Goal: Task Accomplishment & Management: Use online tool/utility

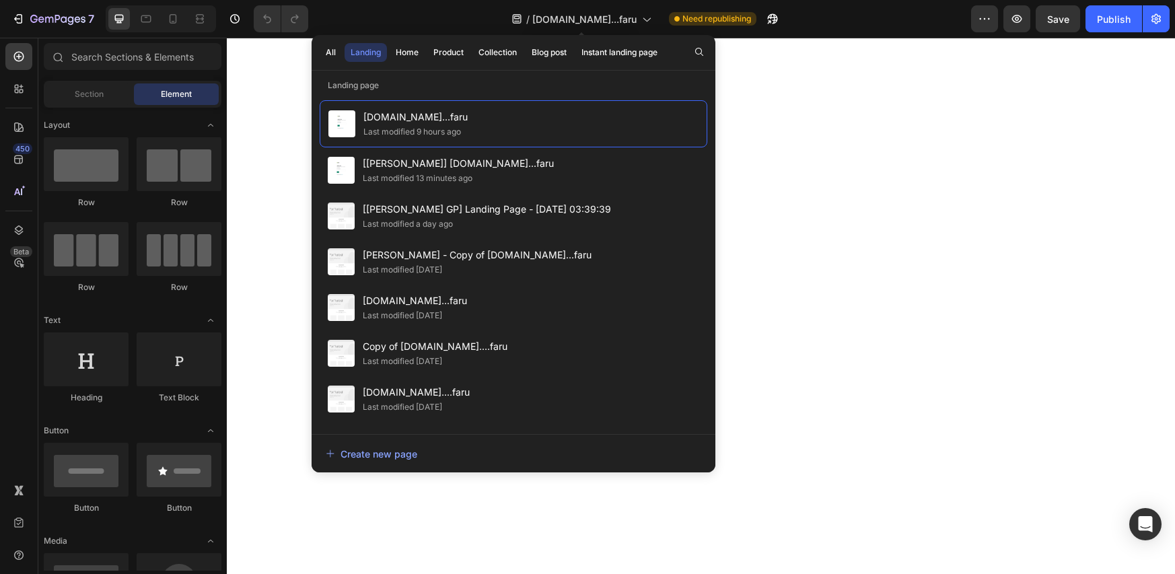
click at [581, 20] on span "[DOMAIN_NAME]...faru" at bounding box center [584, 19] width 104 height 14
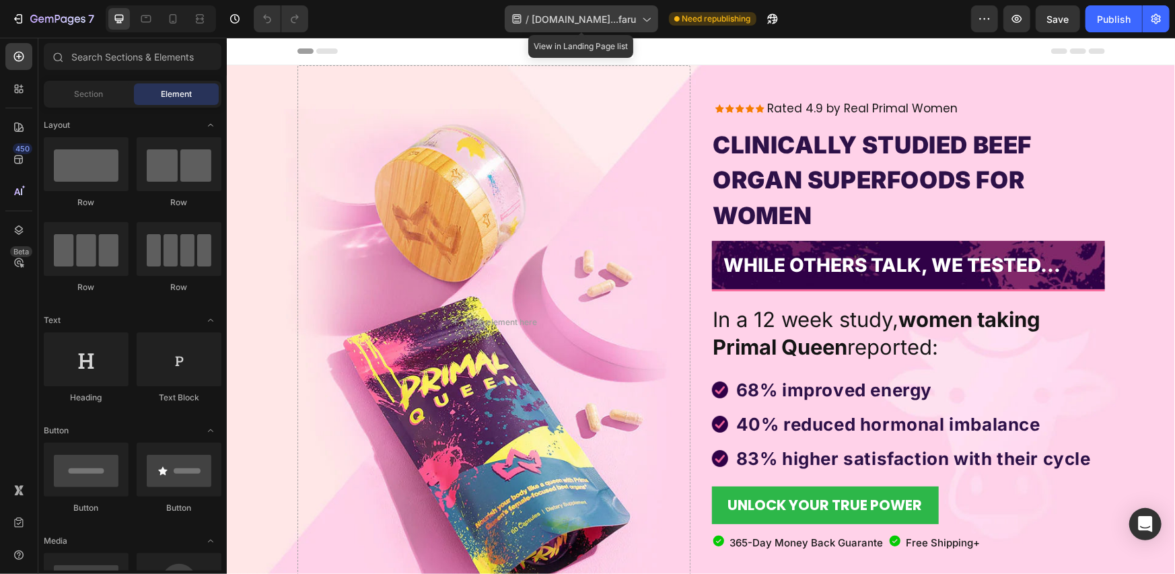
click at [563, 22] on span "[DOMAIN_NAME]...faru" at bounding box center [584, 19] width 104 height 14
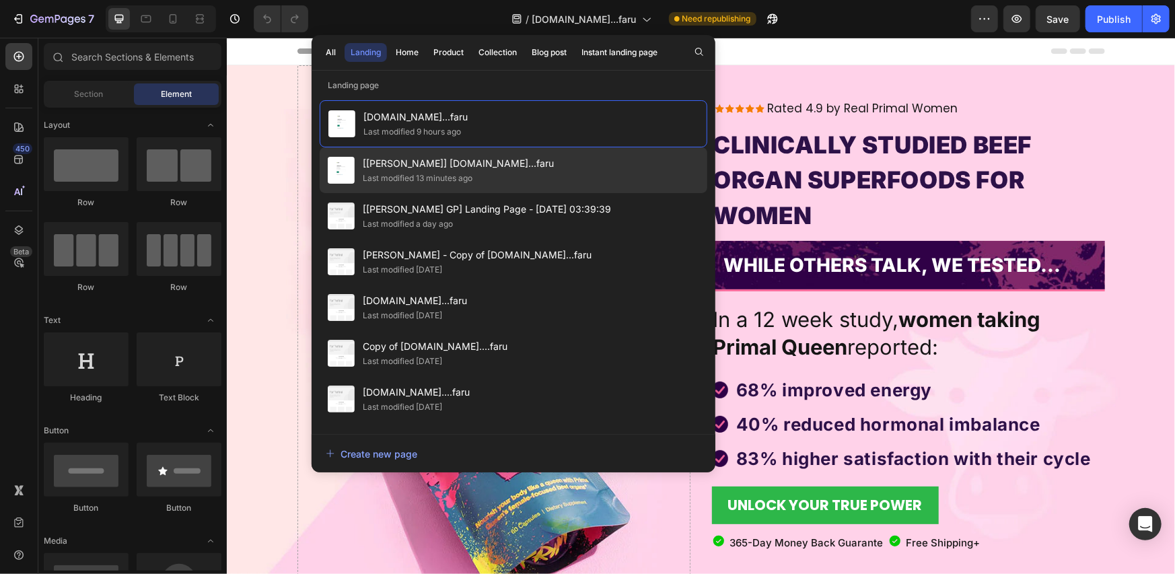
click at [411, 165] on span "[[PERSON_NAME]] [DOMAIN_NAME]...faru" at bounding box center [458, 163] width 191 height 16
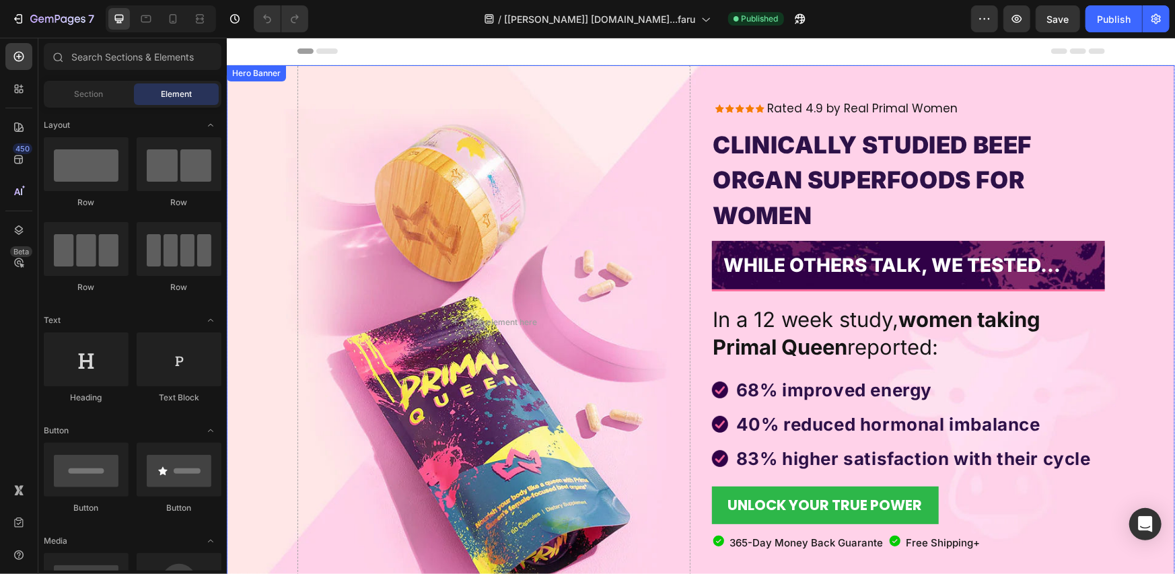
click at [700, 76] on div "Icon Icon Icon Icon Icon Icon List Rated 4.9 by Real Primal Women Text Block Ro…" at bounding box center [700, 321] width 807 height 513
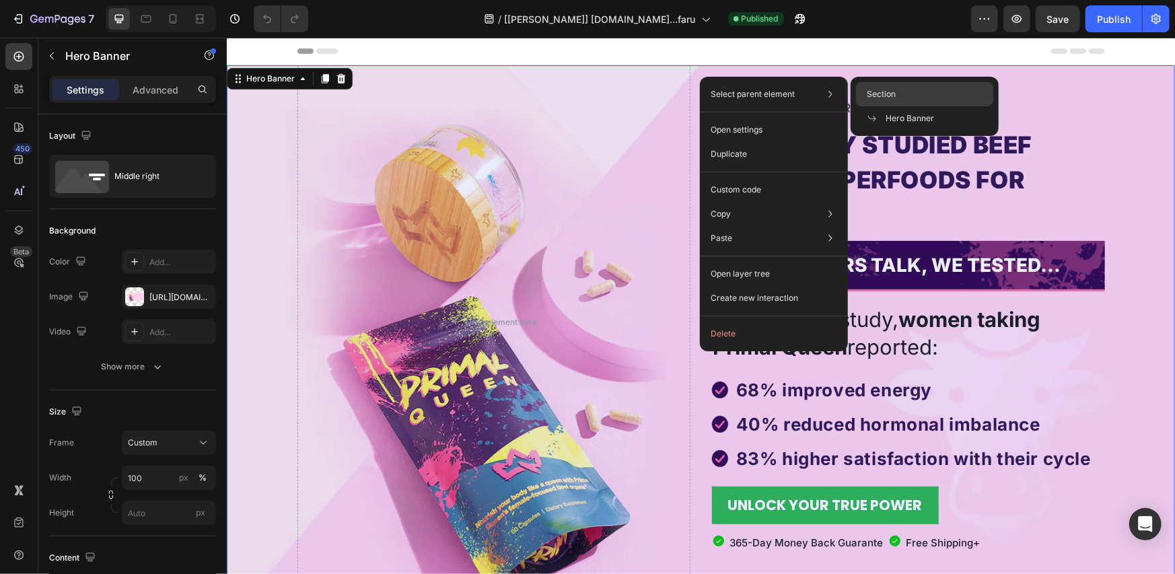
click at [864, 106] on div "Section" at bounding box center [924, 118] width 137 height 24
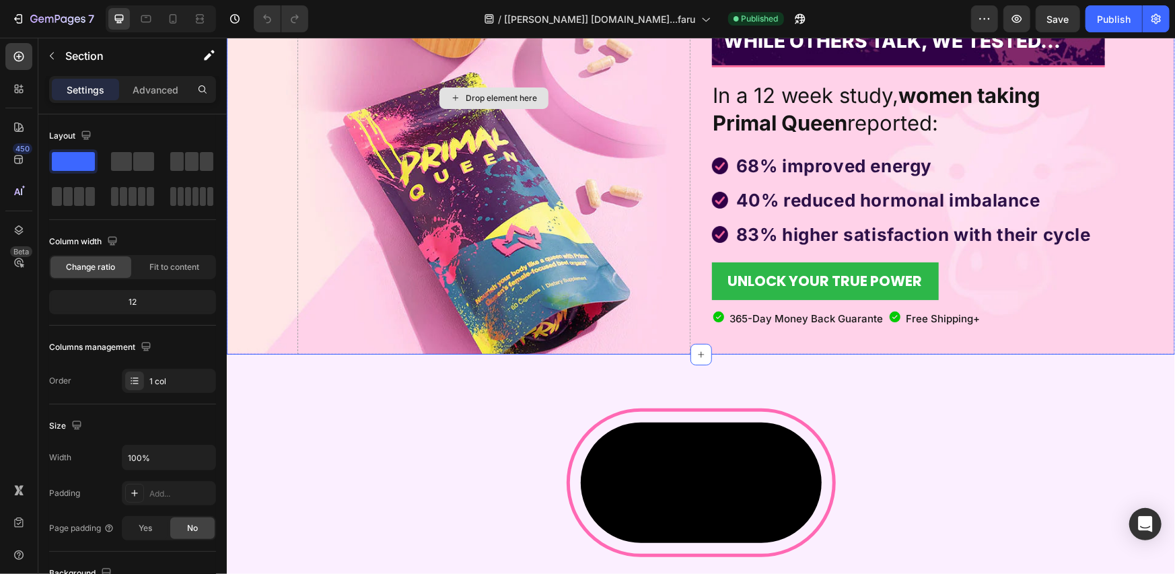
scroll to position [448, 0]
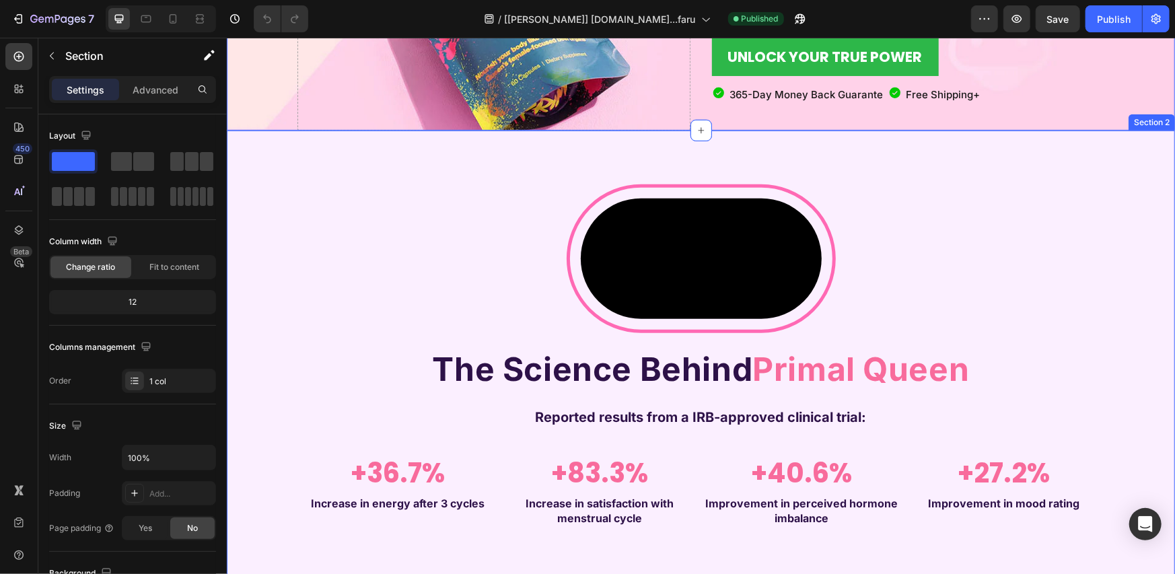
click at [565, 153] on div "Video Row The Science Behind Primal Queen Heading Reported results from a IRB-a…" at bounding box center [700, 521] width 948 height 783
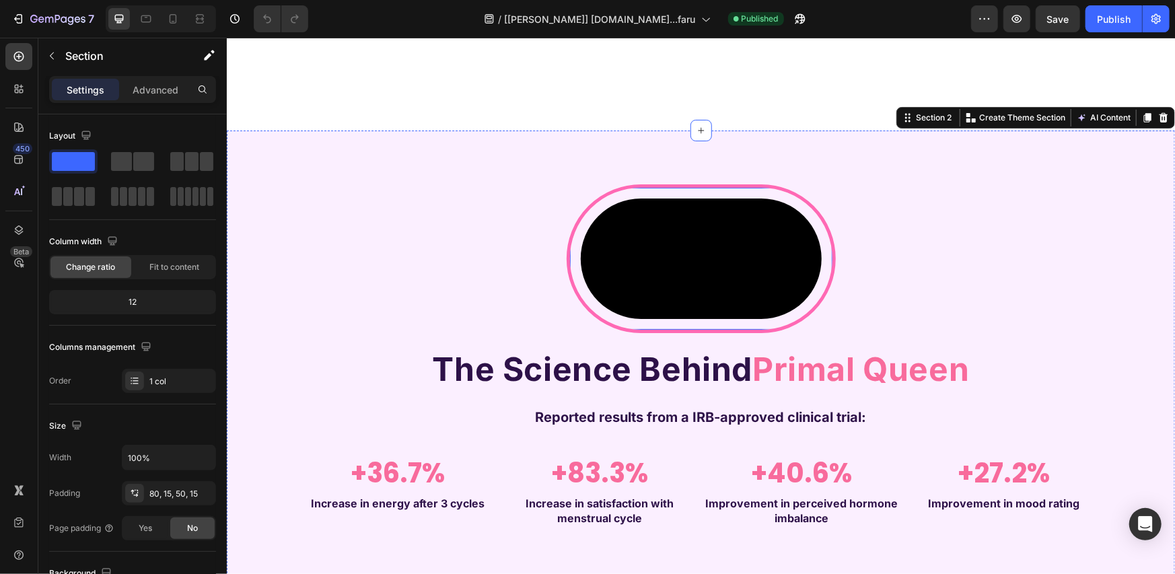
scroll to position [897, 0]
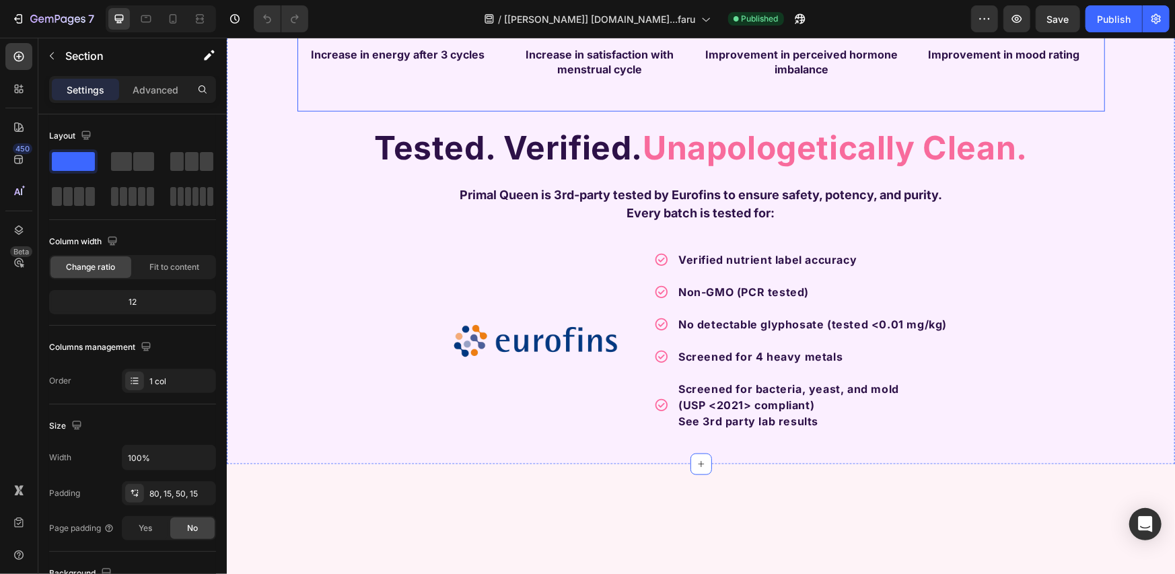
click at [332, 112] on div "The Science Behind Primal Queen Heading Reported results from a IRB-approved cl…" at bounding box center [700, 2] width 807 height 217
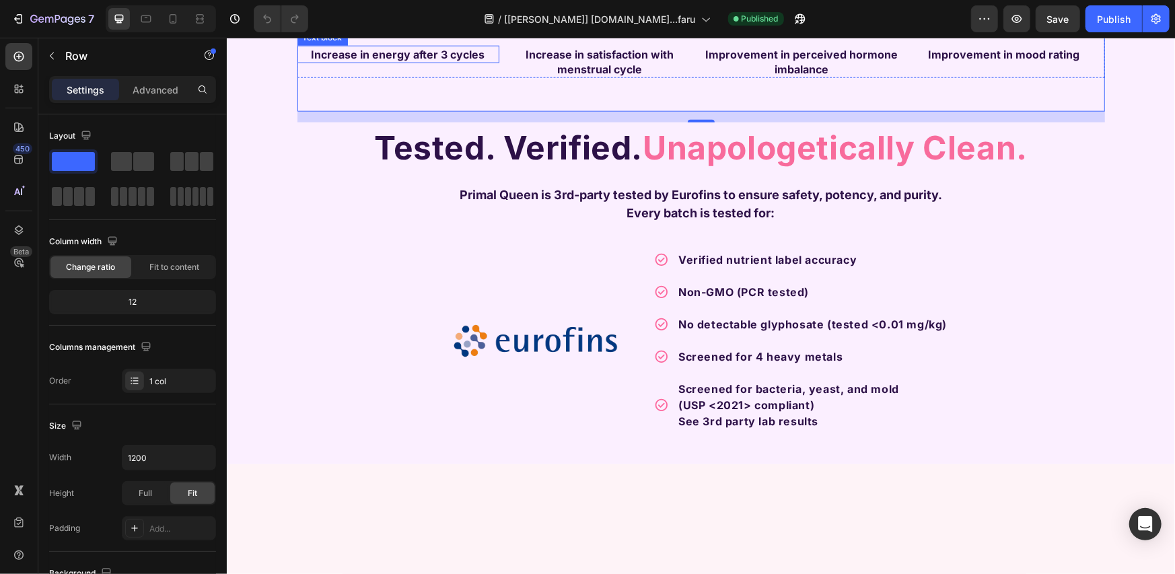
scroll to position [1121, 0]
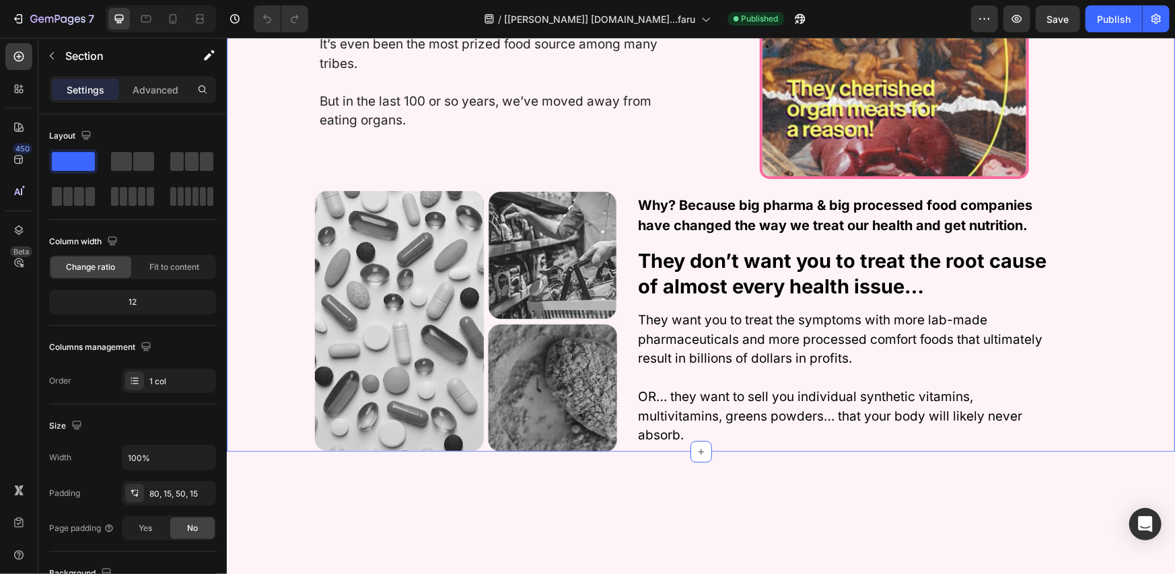
click at [666, 116] on div "How Our Ancestors THRIVED Before Big Pharma & Processed Foods Heading Beef orga…" at bounding box center [700, 121] width 948 height 661
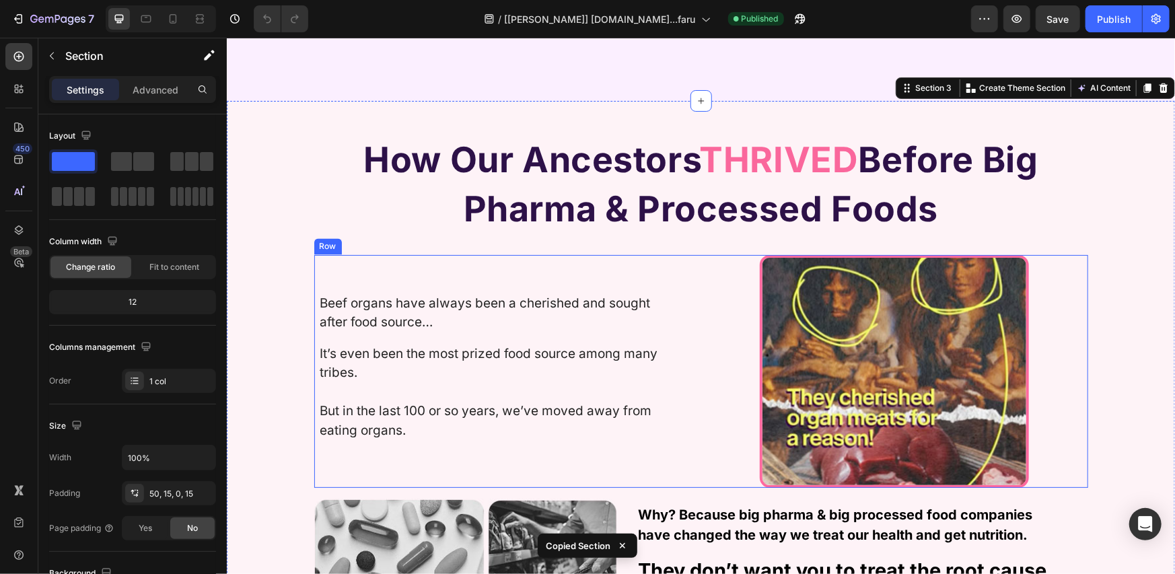
scroll to position [2243, 0]
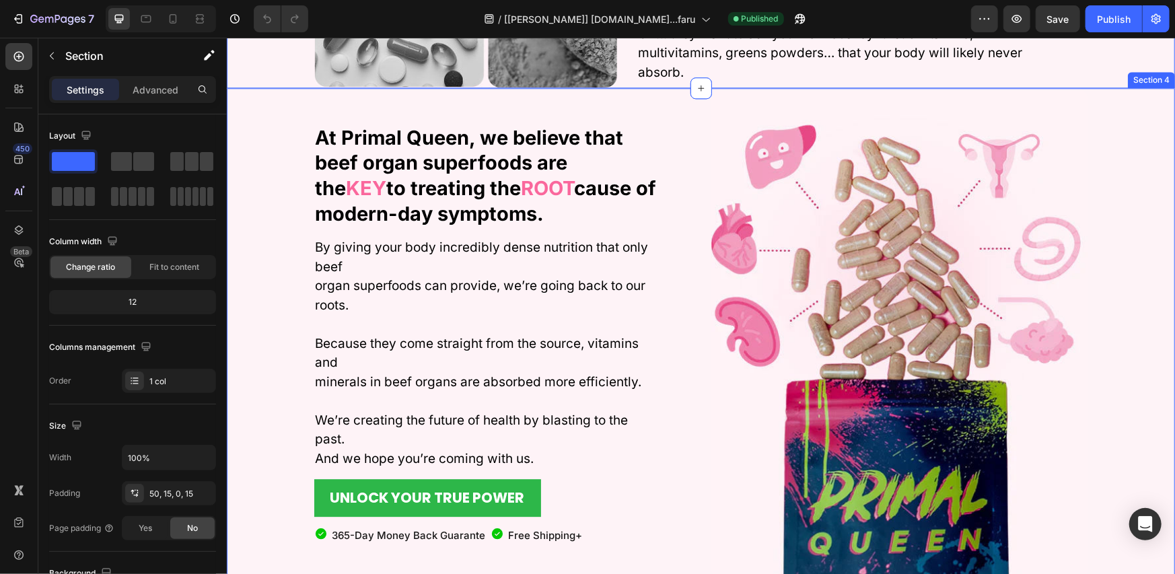
click at [1134, 103] on div "At Primal Queen, we believe that beef organ superfoods are the KEY to treating …" at bounding box center [700, 374] width 948 height 575
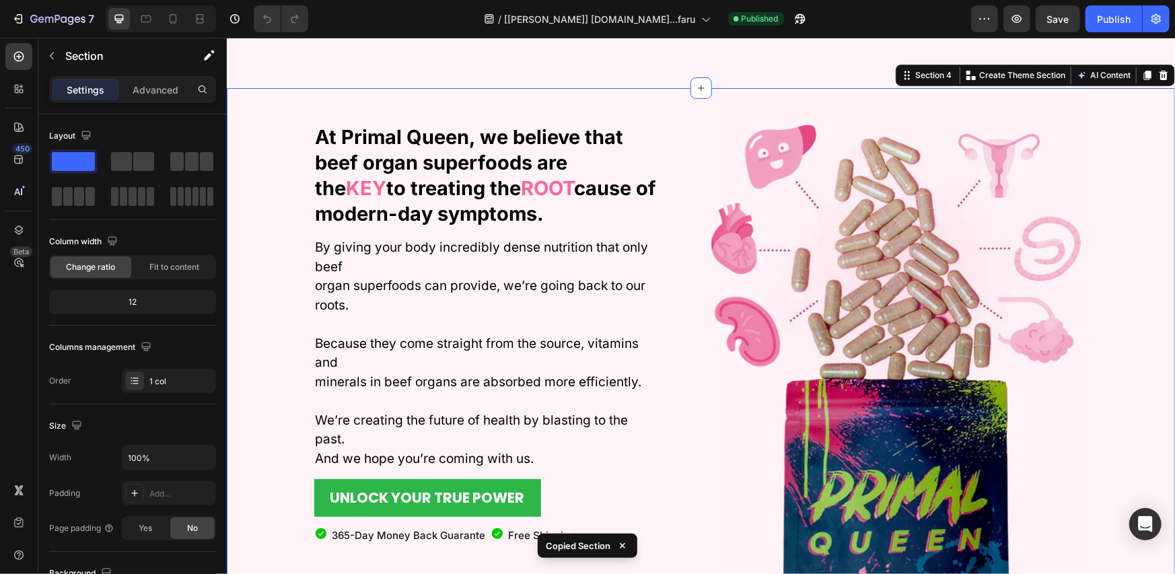
scroll to position [2691, 0]
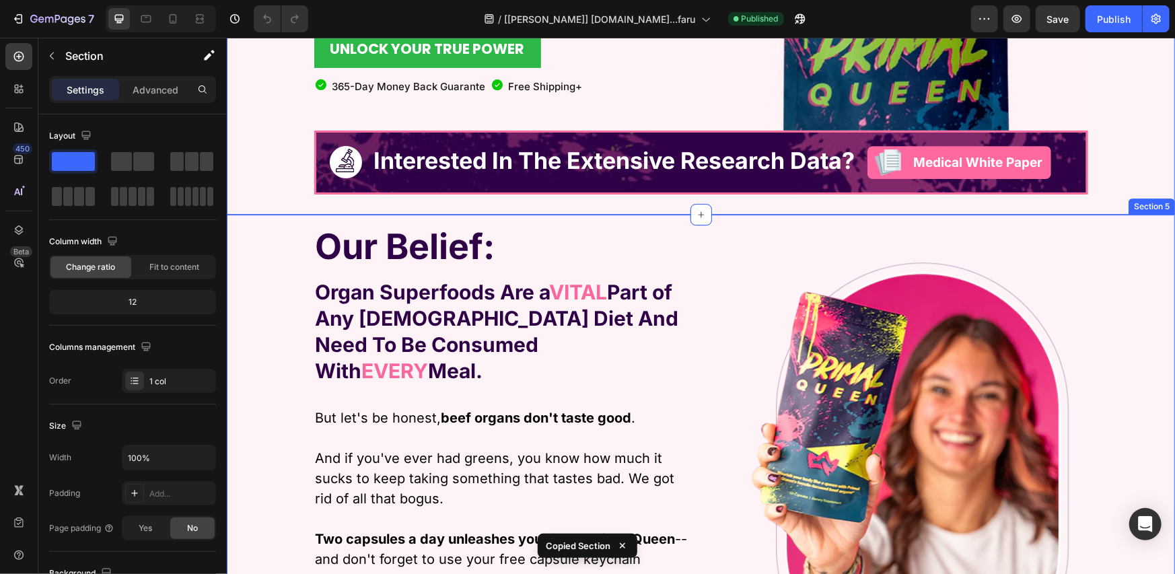
click at [1124, 224] on div "Our Belief: Text Block Organ Superfoods Are a VITAL Part of Any [DEMOGRAPHIC_DA…" at bounding box center [700, 482] width 948 height 536
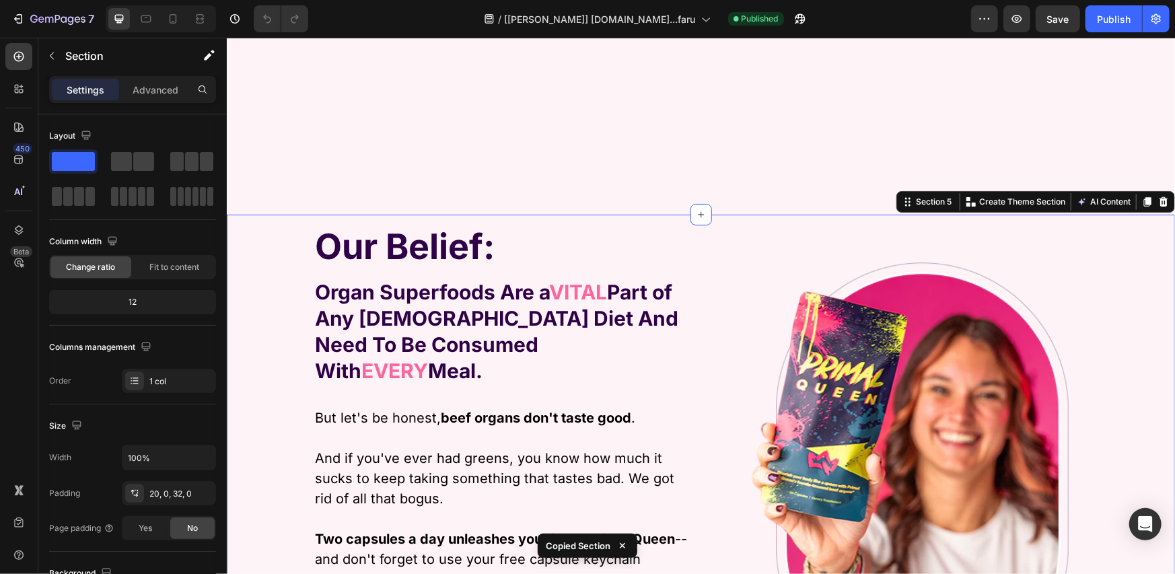
scroll to position [3140, 0]
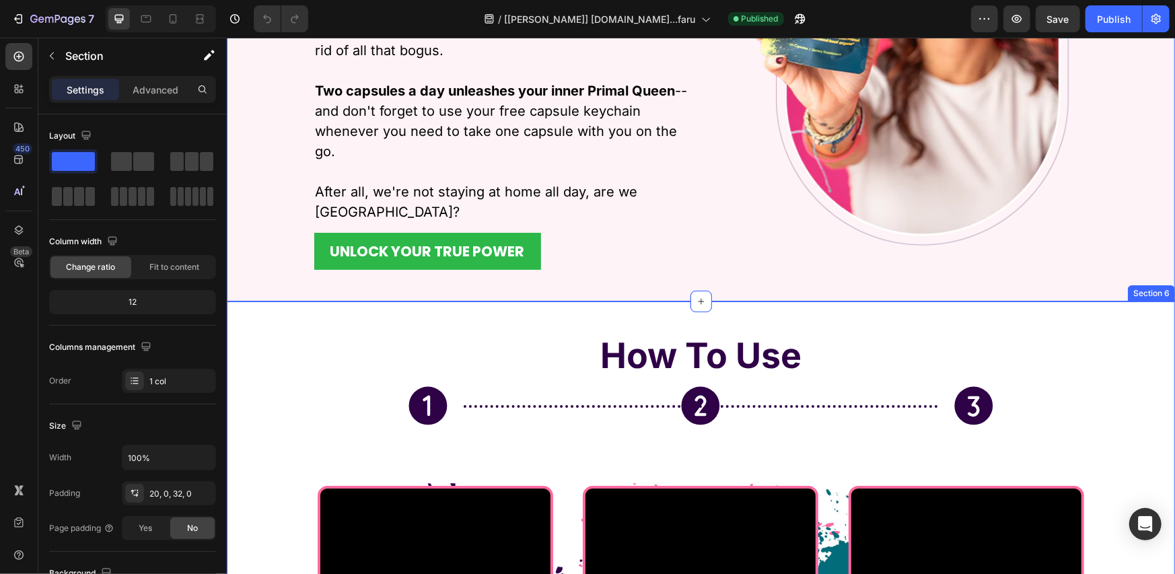
click at [1147, 301] on div "How To Use Heading Title Line Icon Icon Icon Row Row Icon Video Open Bag & Enjo…" at bounding box center [700, 509] width 948 height 417
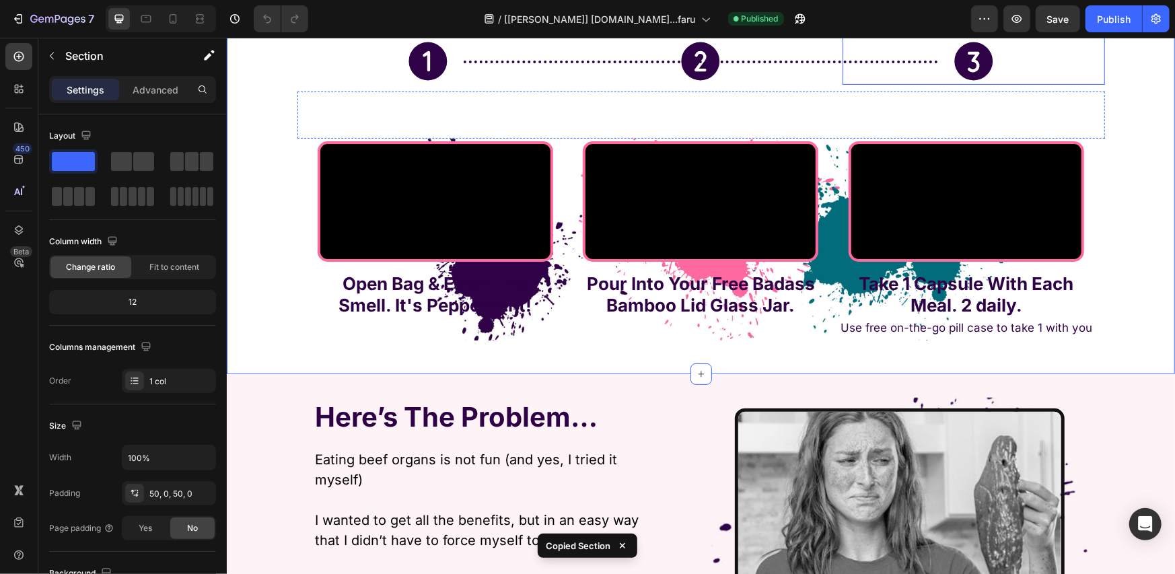
scroll to position [3812, 0]
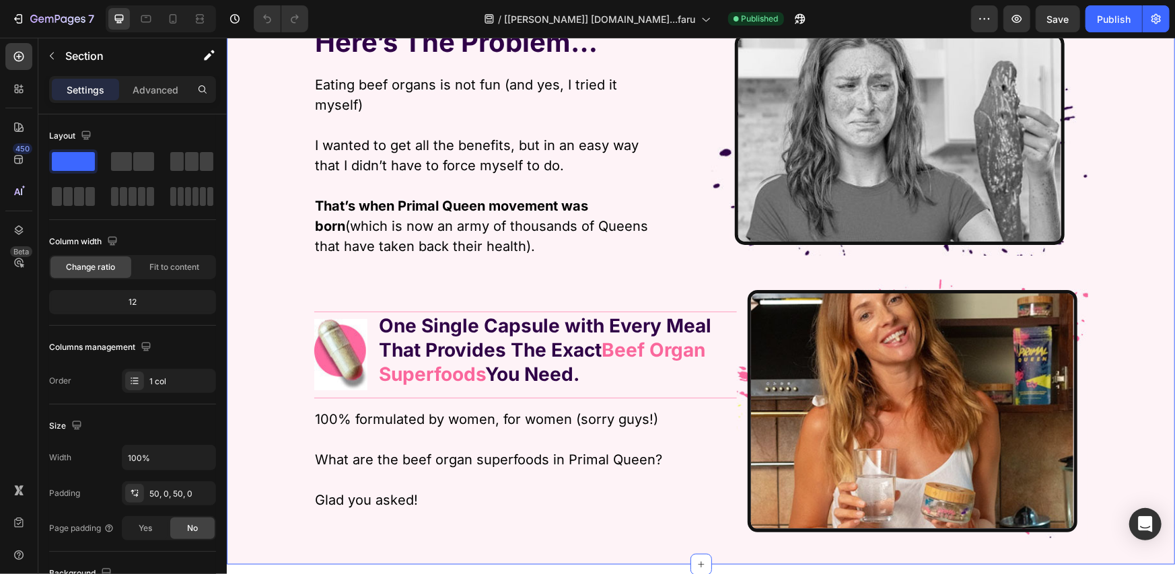
click at [1137, 250] on div "Here’s The Problem… Text Block Eating beef organs is not fun (and yes, I tried …" at bounding box center [700, 281] width 948 height 565
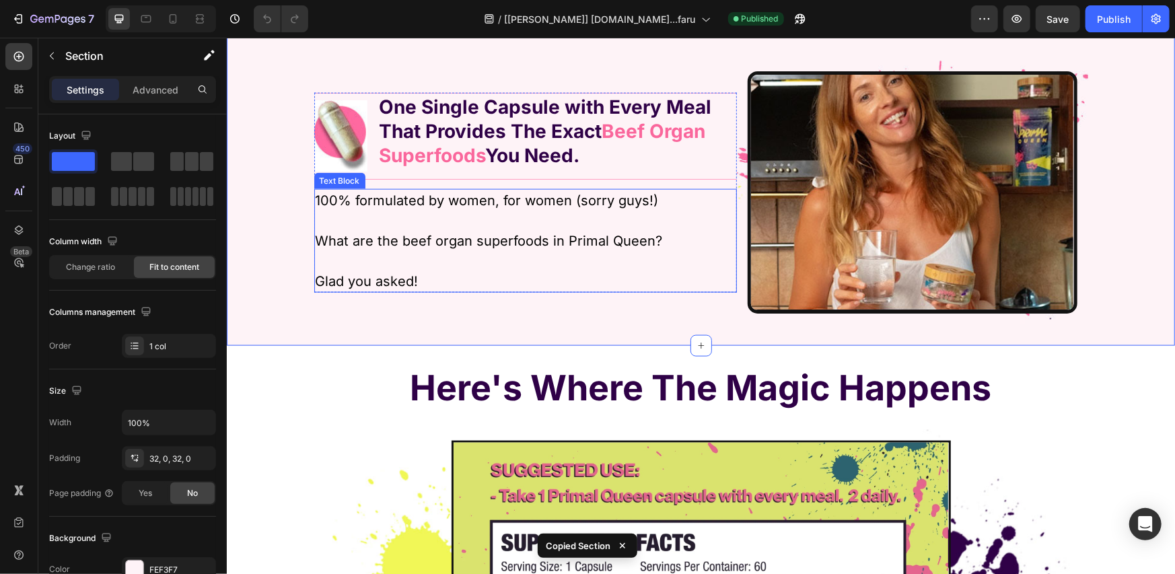
scroll to position [4485, 0]
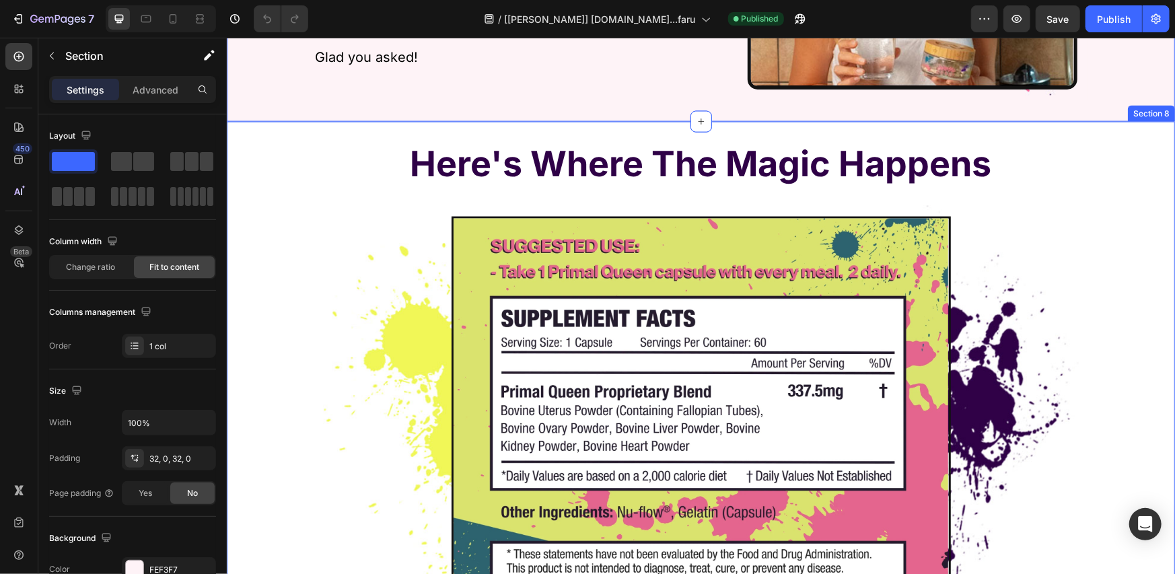
click at [1138, 129] on div "Here's Where The Magic Happens Heading Image Hero Banner Image Non-GMO Text Blo…" at bounding box center [700, 409] width 948 height 577
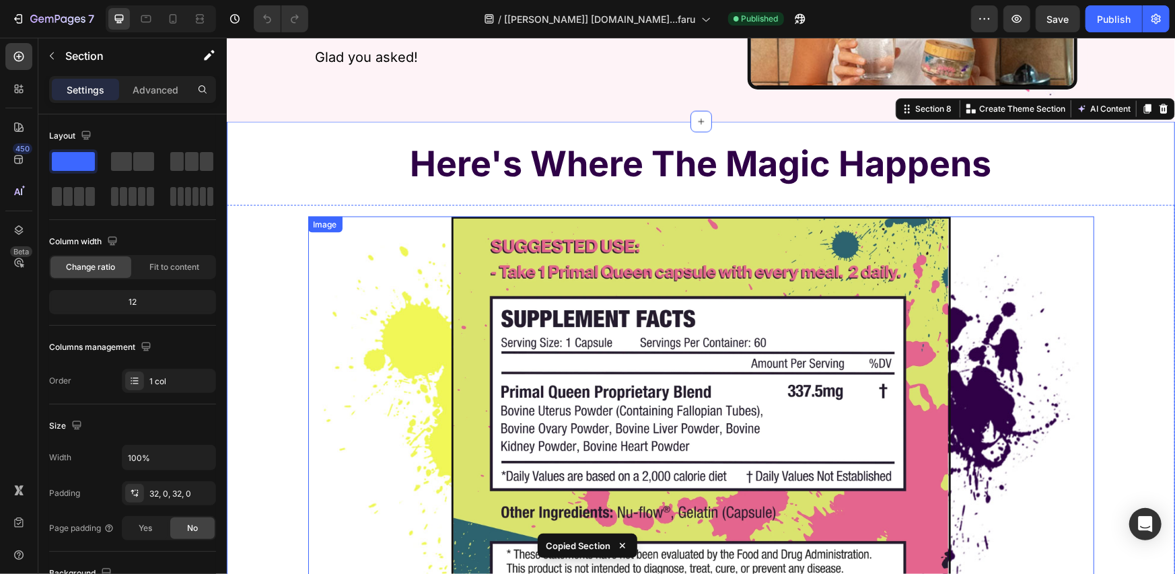
scroll to position [5158, 0]
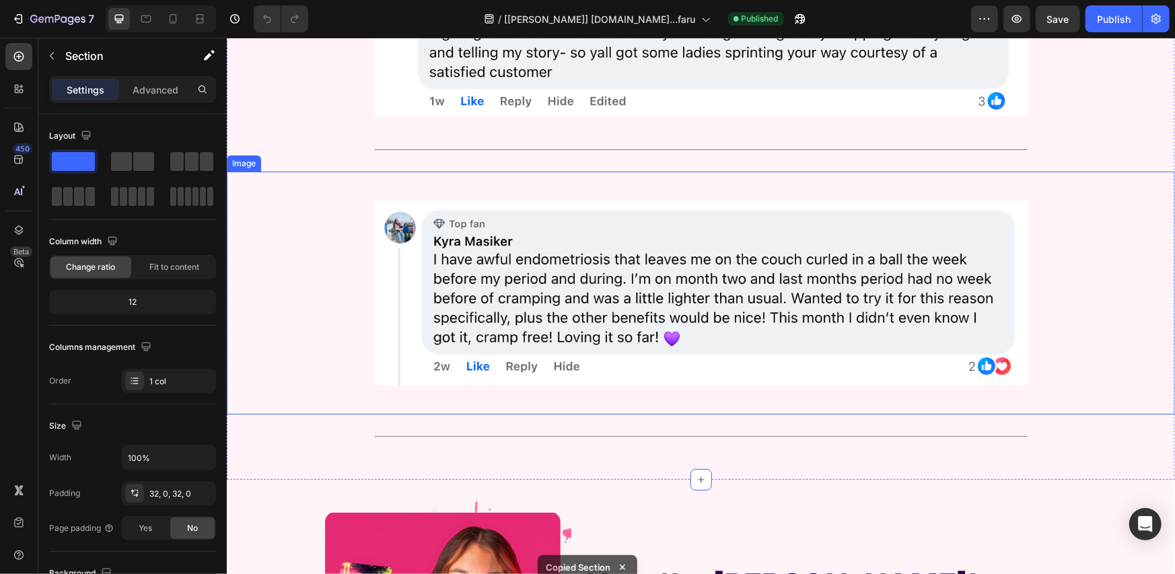
scroll to position [6280, 0]
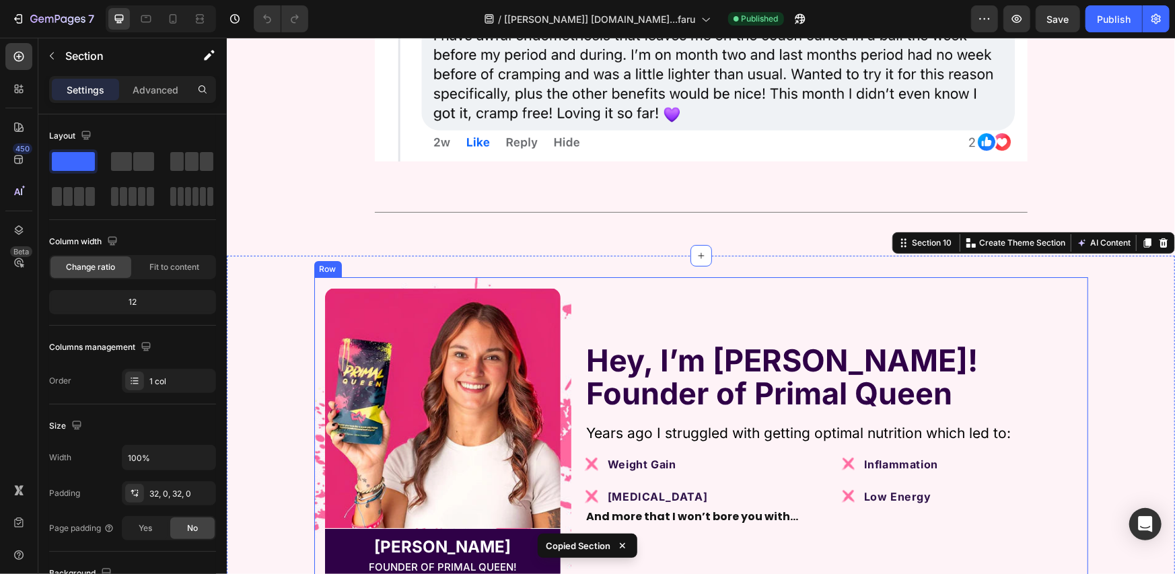
scroll to position [6729, 0]
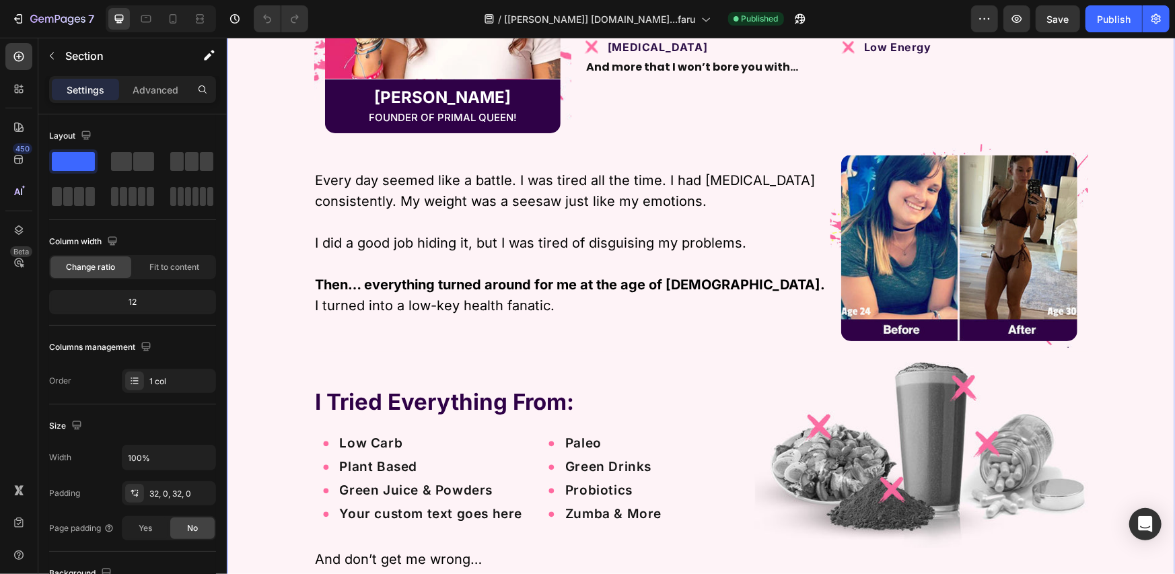
click at [1136, 175] on div "Hey, I’m [PERSON_NAME]! Founder of Primal Queen Text Block Row Years ago I stru…" at bounding box center [700, 312] width 948 height 970
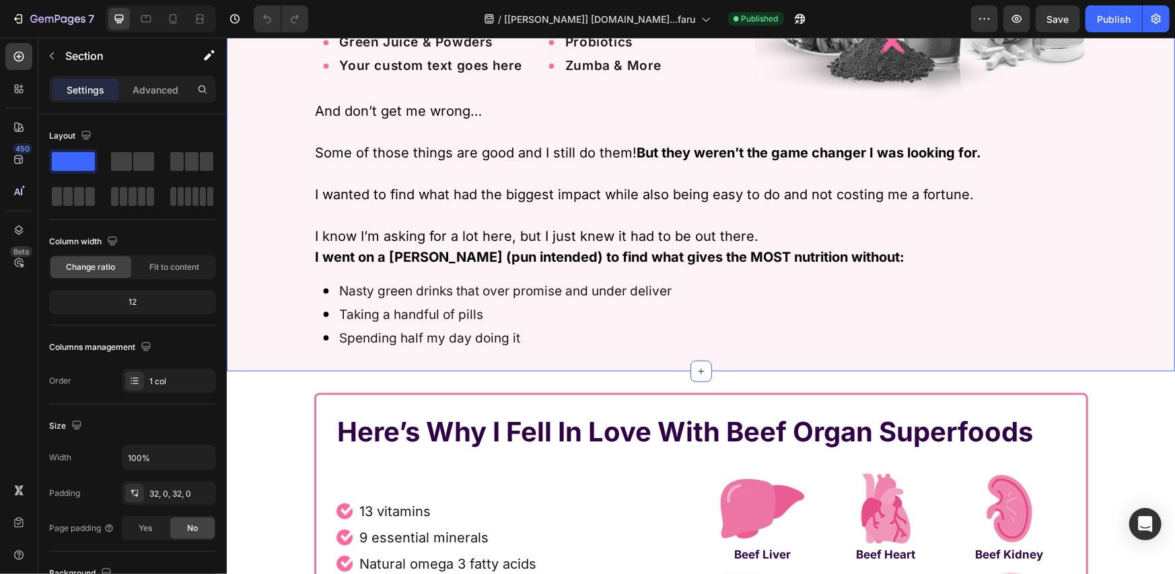
click at [1150, 383] on div "Here’s Why I Fell In Love With Beef Organ Superfoods Heading Row Image 13 vitam…" at bounding box center [700, 553] width 948 height 364
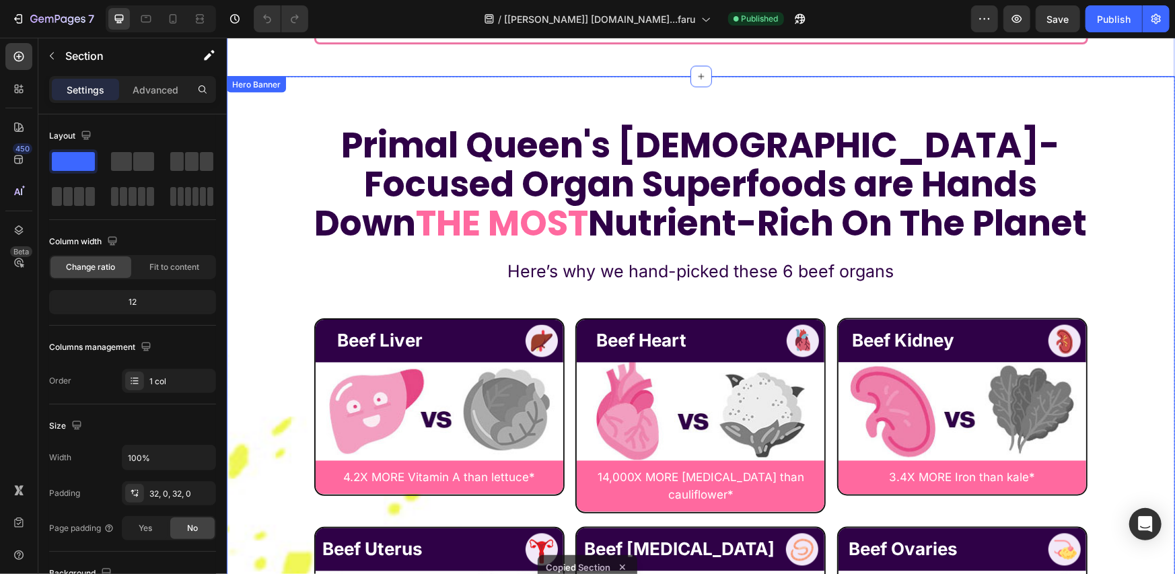
scroll to position [7850, 0]
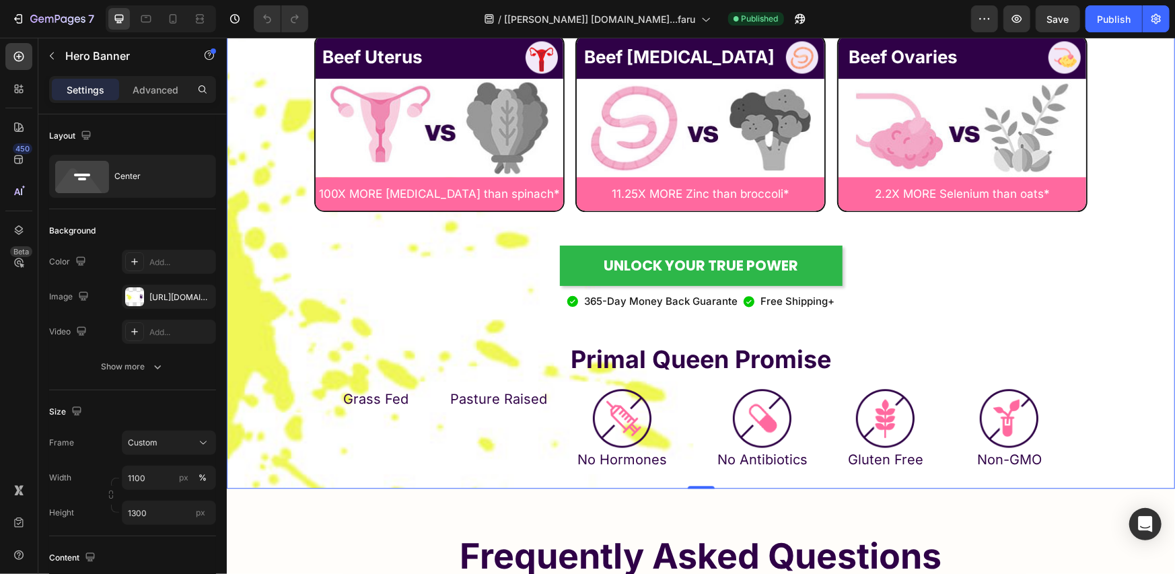
scroll to position [8523, 0]
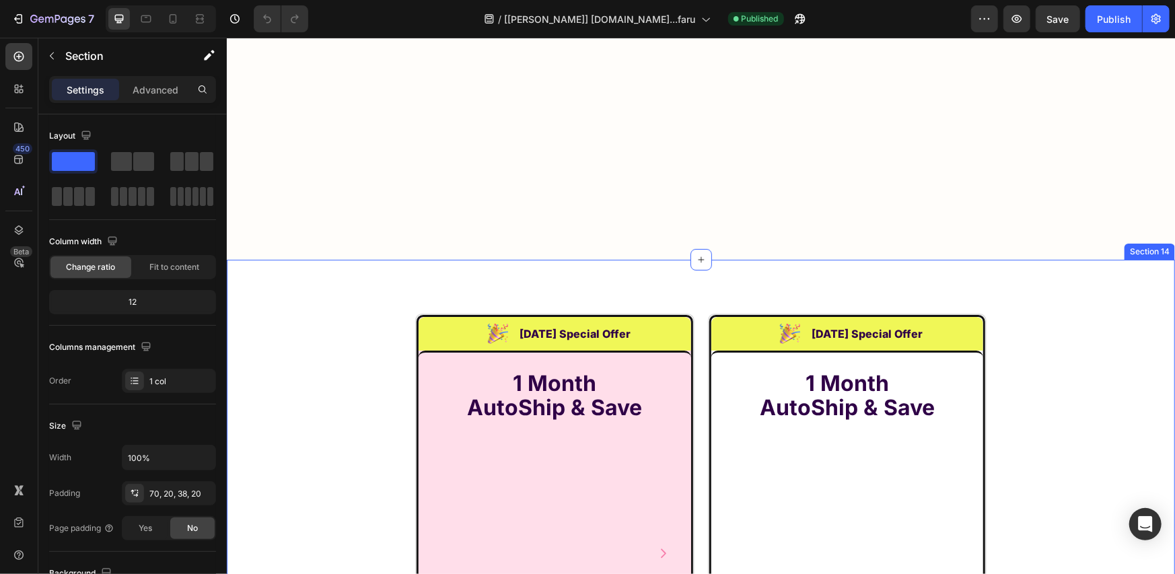
scroll to position [9922, 0]
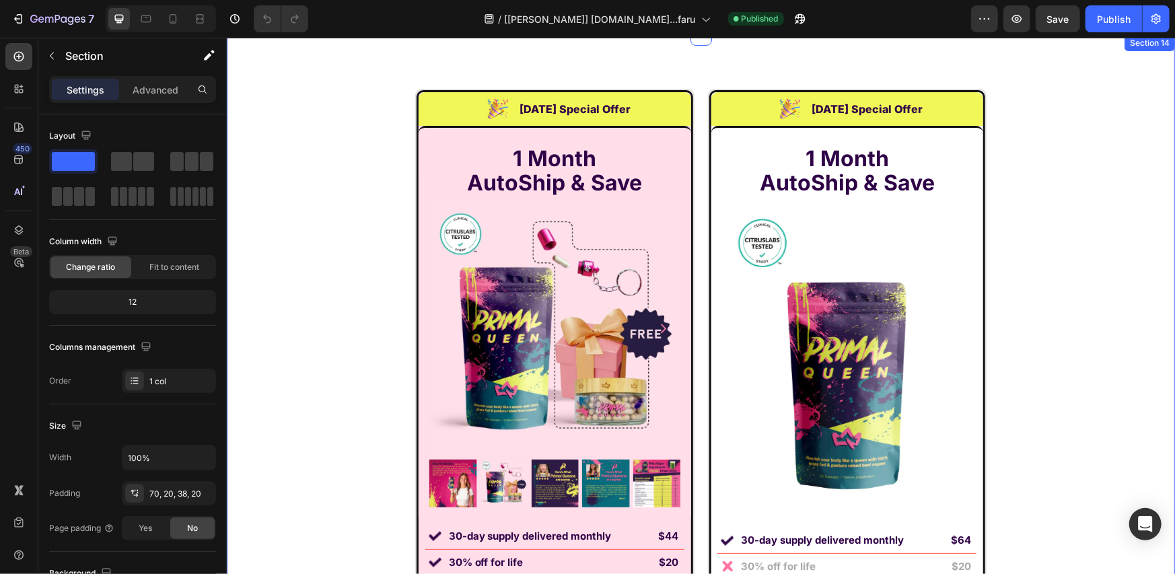
click at [1106, 182] on div "Image [DATE] Special Offer Heading Row 1 Month AutoShip & Save Heading Product …" at bounding box center [700, 496] width 948 height 816
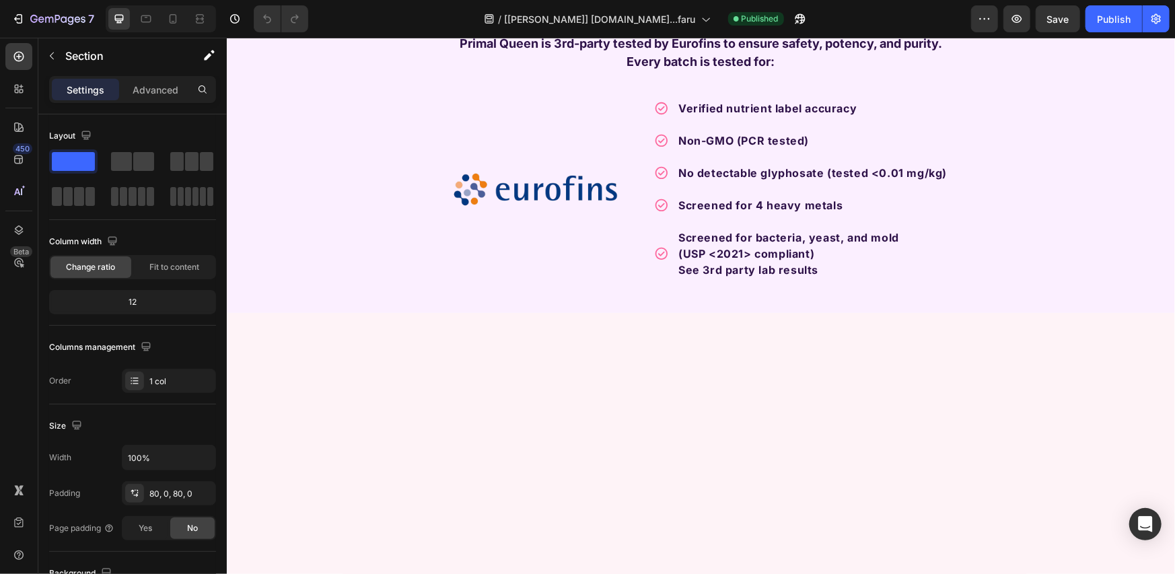
scroll to position [600, 0]
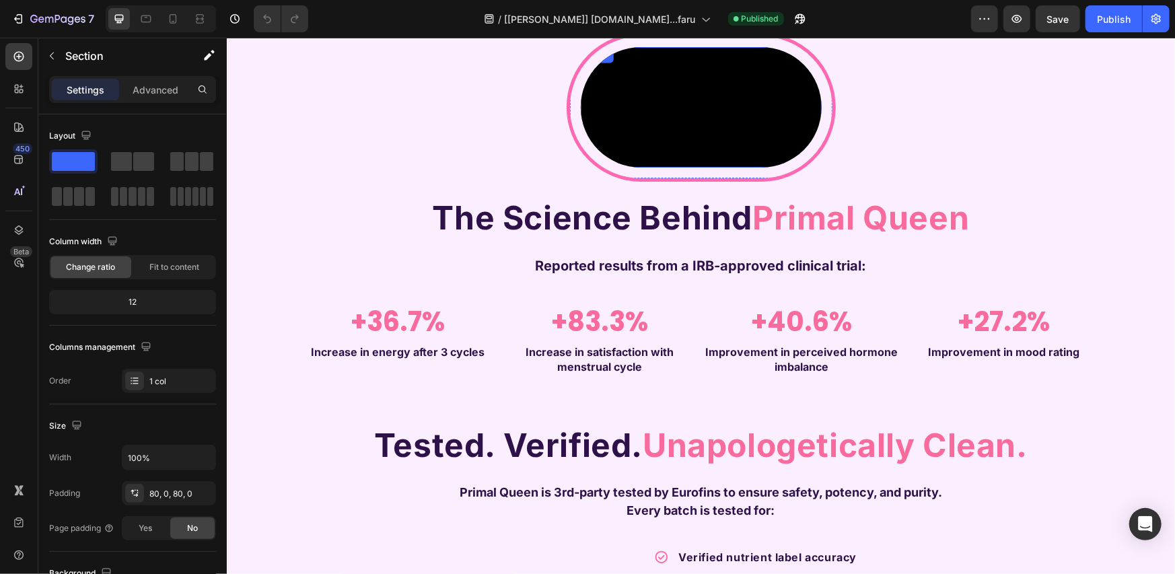
click at [693, 167] on video at bounding box center [700, 106] width 241 height 120
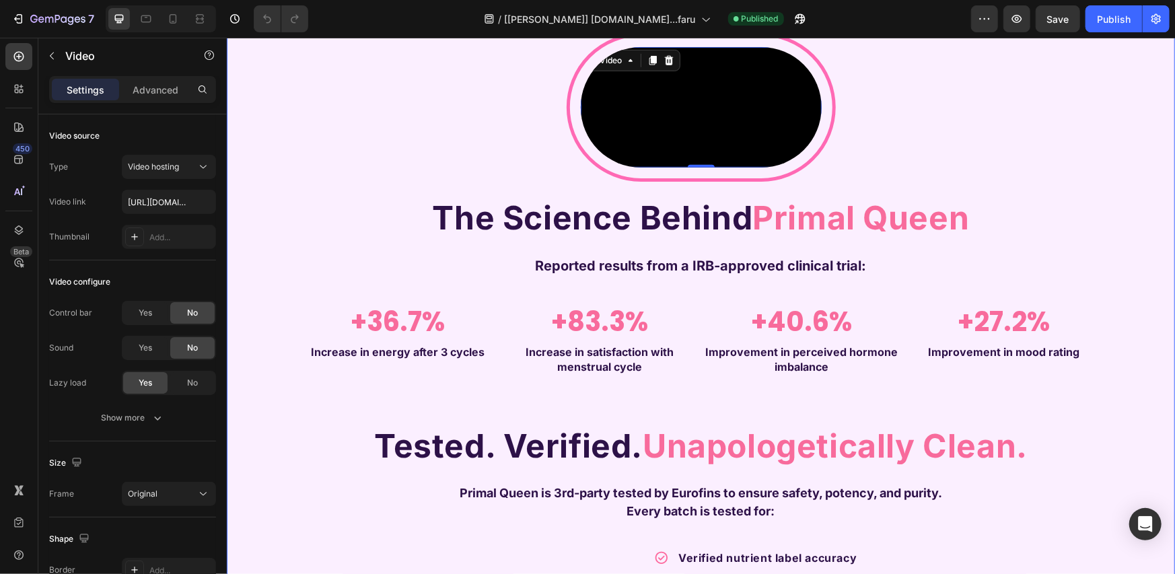
scroll to position [375, 0]
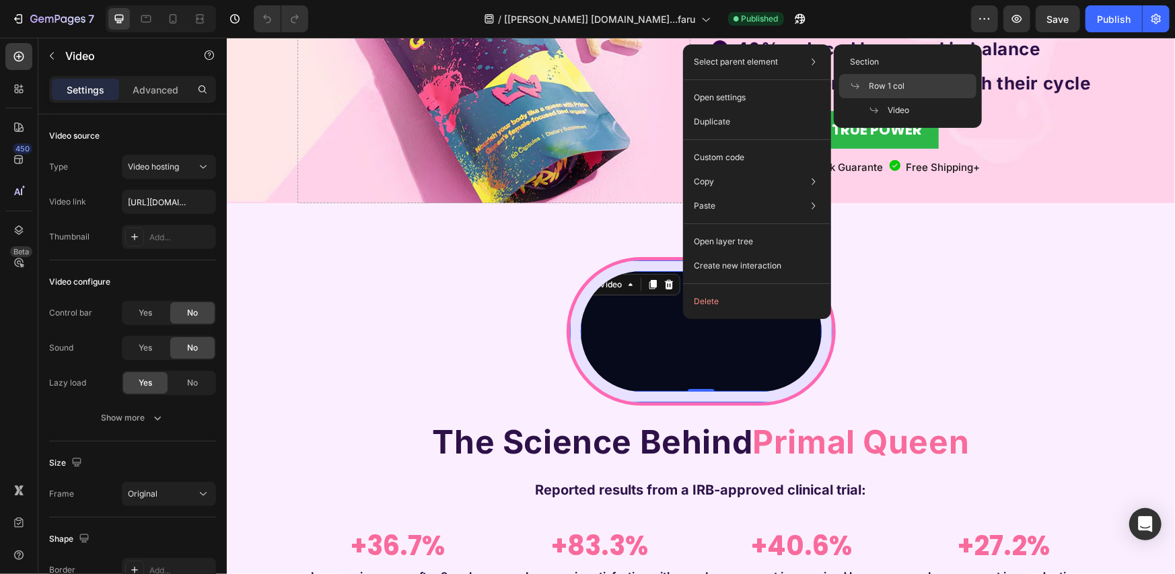
click at [873, 83] on span "Row 1 col" at bounding box center [887, 86] width 36 height 12
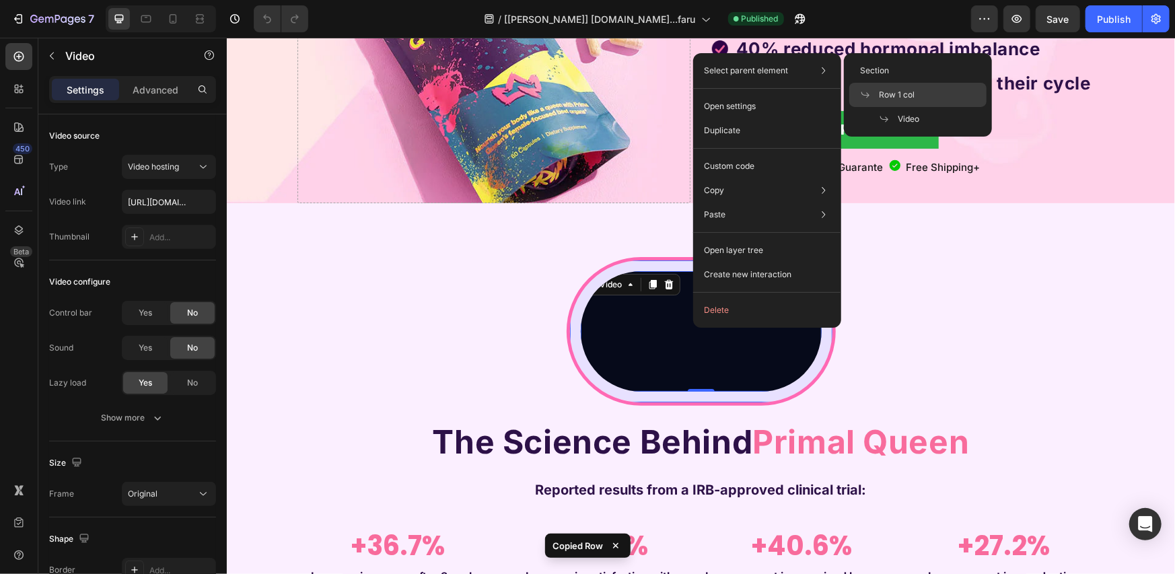
drag, startPoint x: 882, startPoint y: 89, endPoint x: 573, endPoint y: 111, distance: 310.3
click at [882, 89] on span "Row 1 col" at bounding box center [897, 95] width 36 height 12
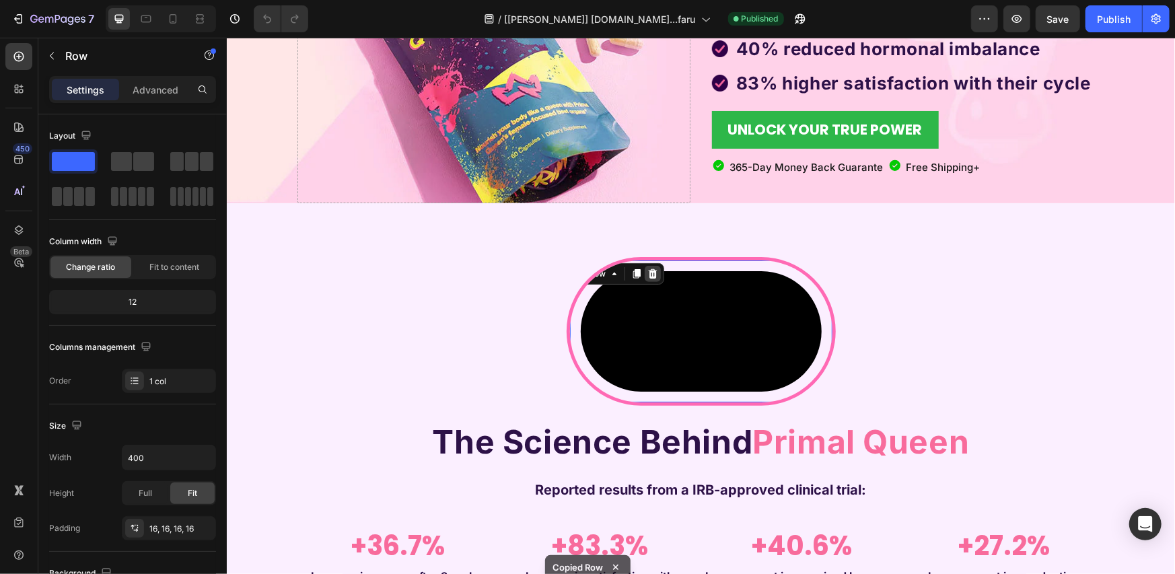
click at [647, 276] on icon at bounding box center [651, 272] width 9 height 9
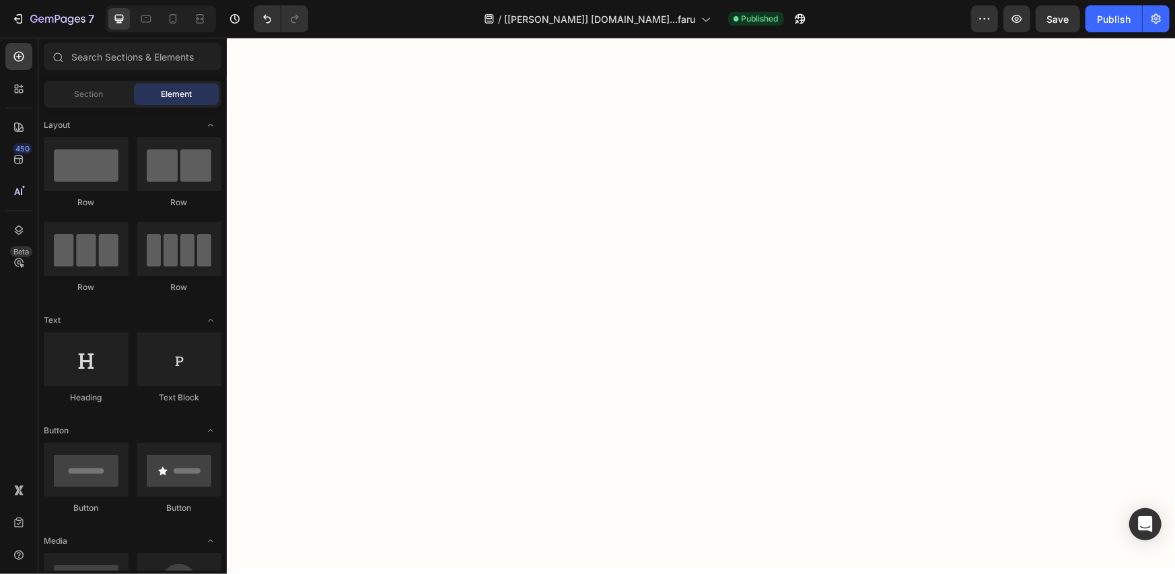
scroll to position [9755, 0]
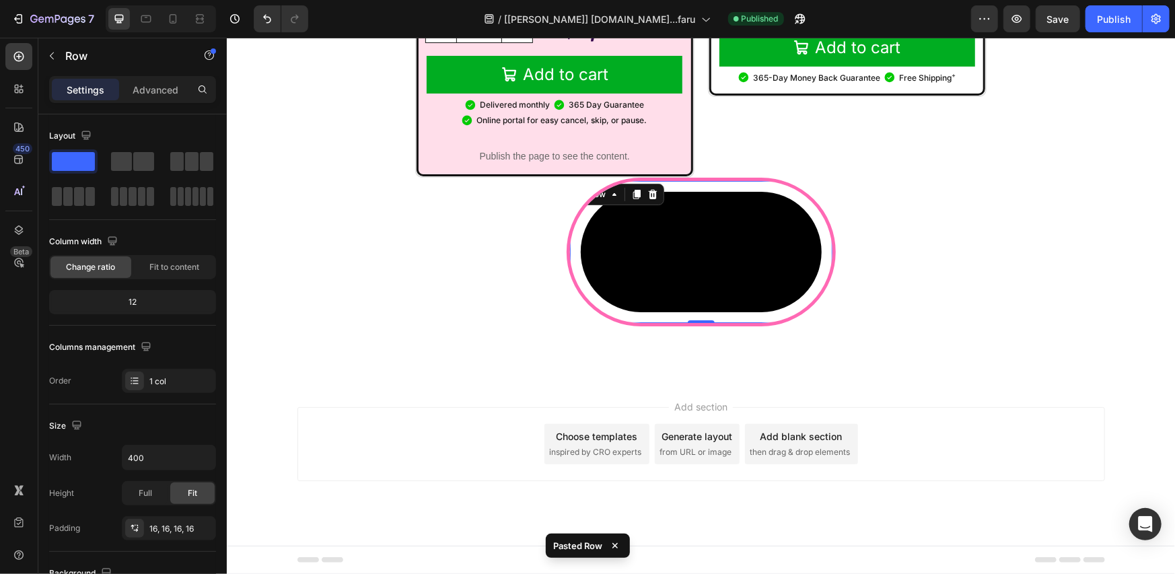
scroll to position [9979, 0]
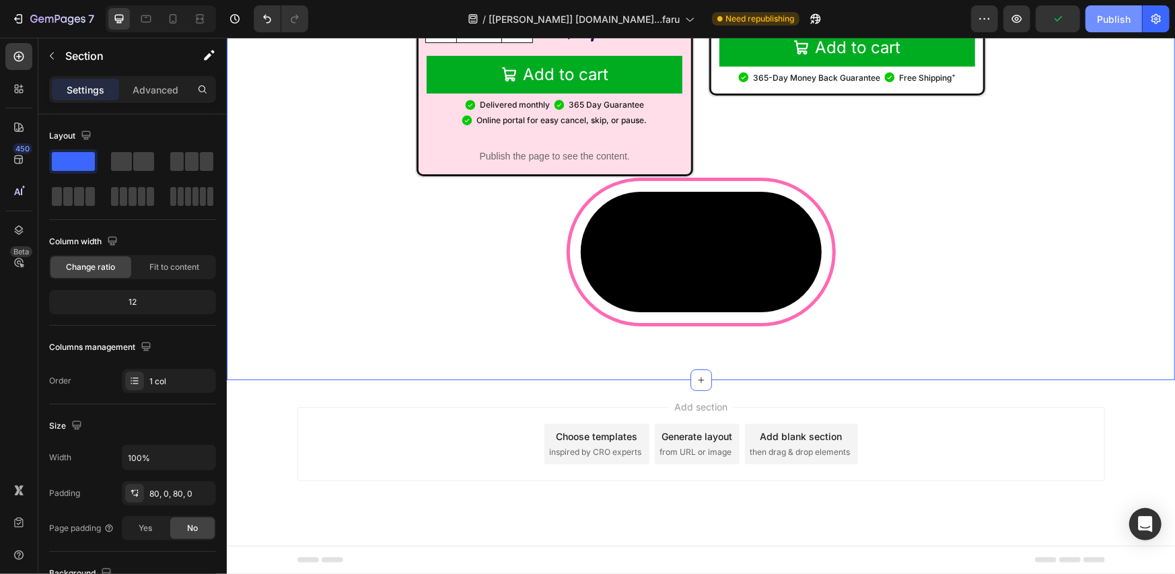
click at [1103, 18] on div "Publish" at bounding box center [1114, 19] width 34 height 14
